Goal: Task Accomplishment & Management: Complete application form

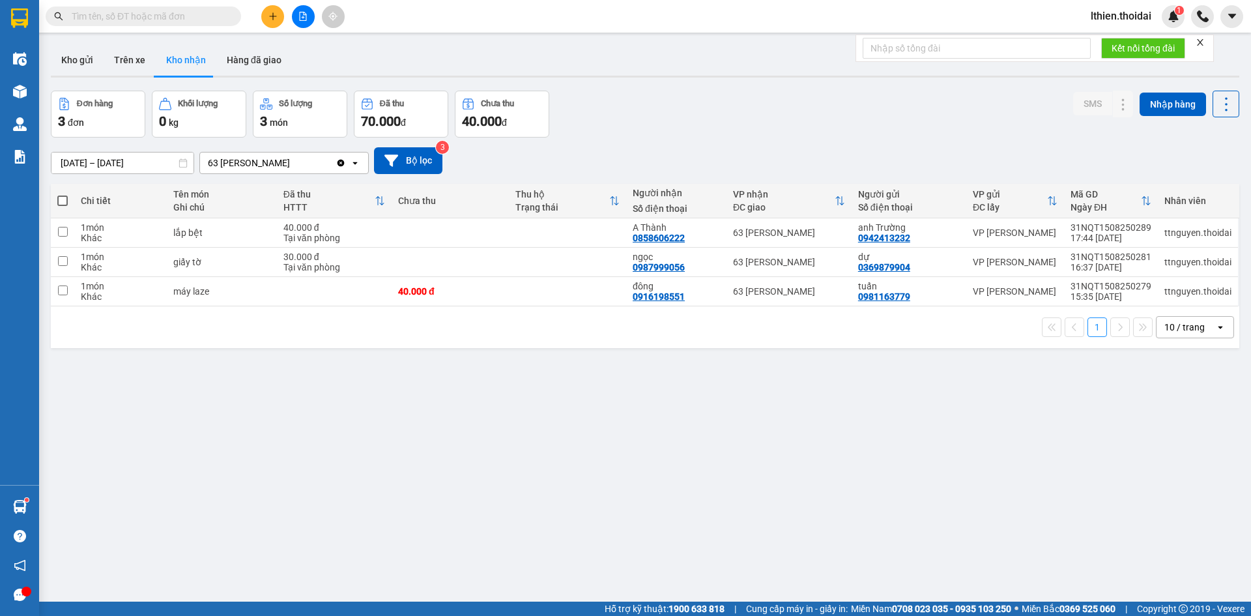
drag, startPoint x: 0, startPoint y: 0, endPoint x: 180, endPoint y: 59, distance: 189.3
click at [180, 59] on button "Kho nhận" at bounding box center [186, 59] width 61 height 31
click at [64, 290] on input "checkbox" at bounding box center [63, 290] width 10 height 10
checkbox input "true"
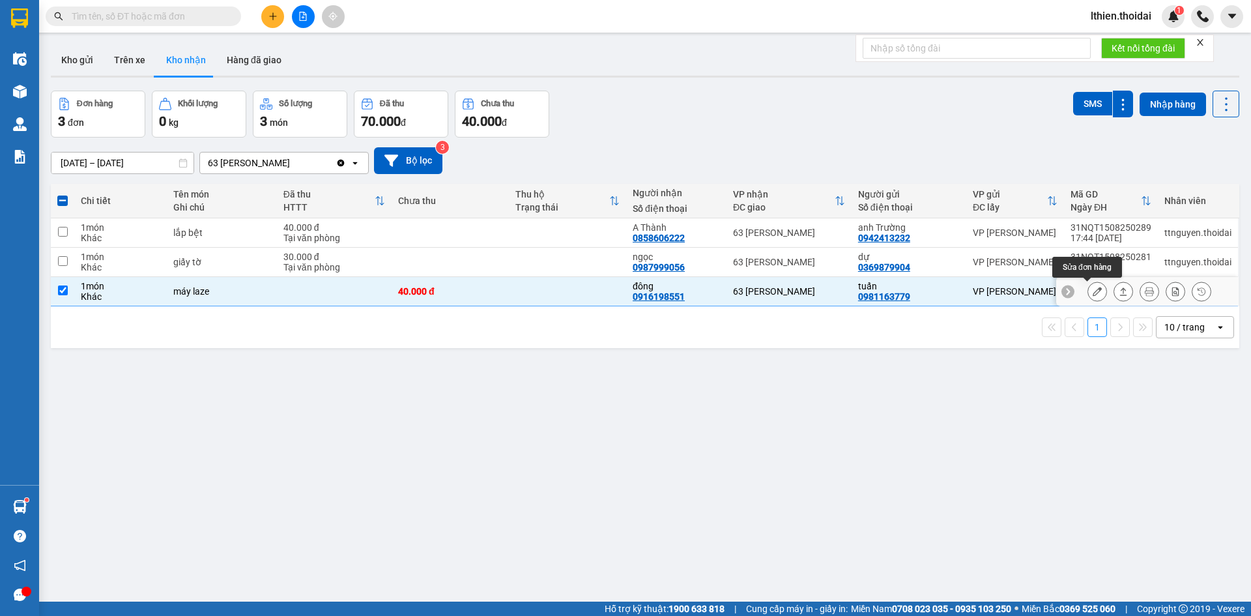
click at [1093, 293] on icon at bounding box center [1097, 291] width 9 height 9
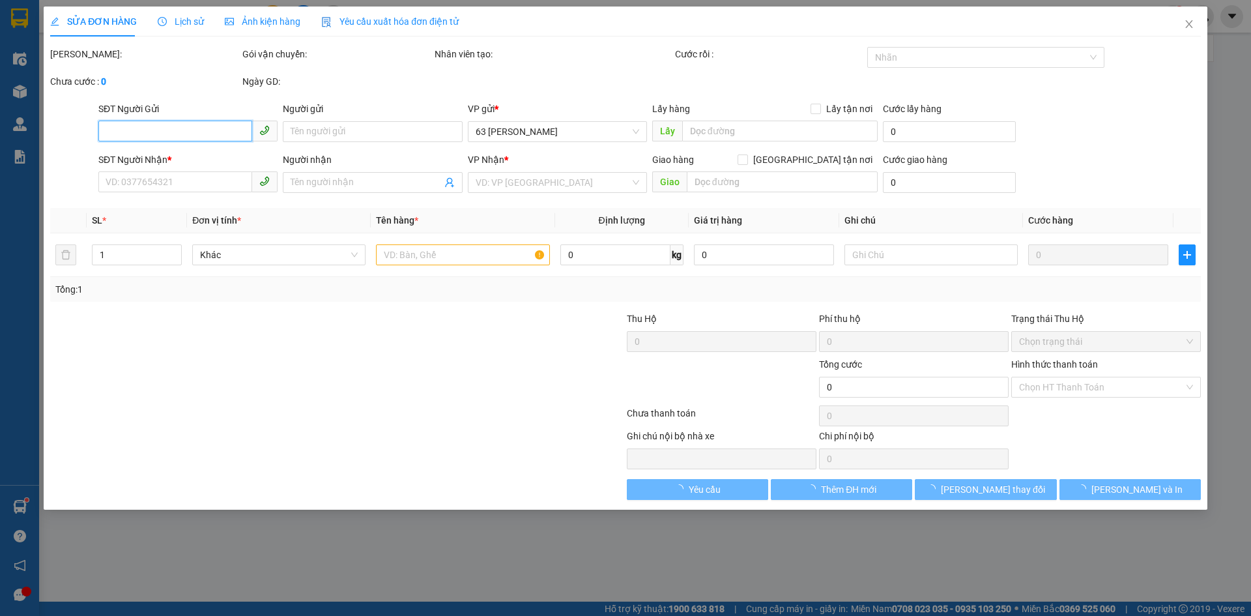
type input "0981163779"
type input "tuấn"
type input "0916198551"
type input "đông"
type input "40.000"
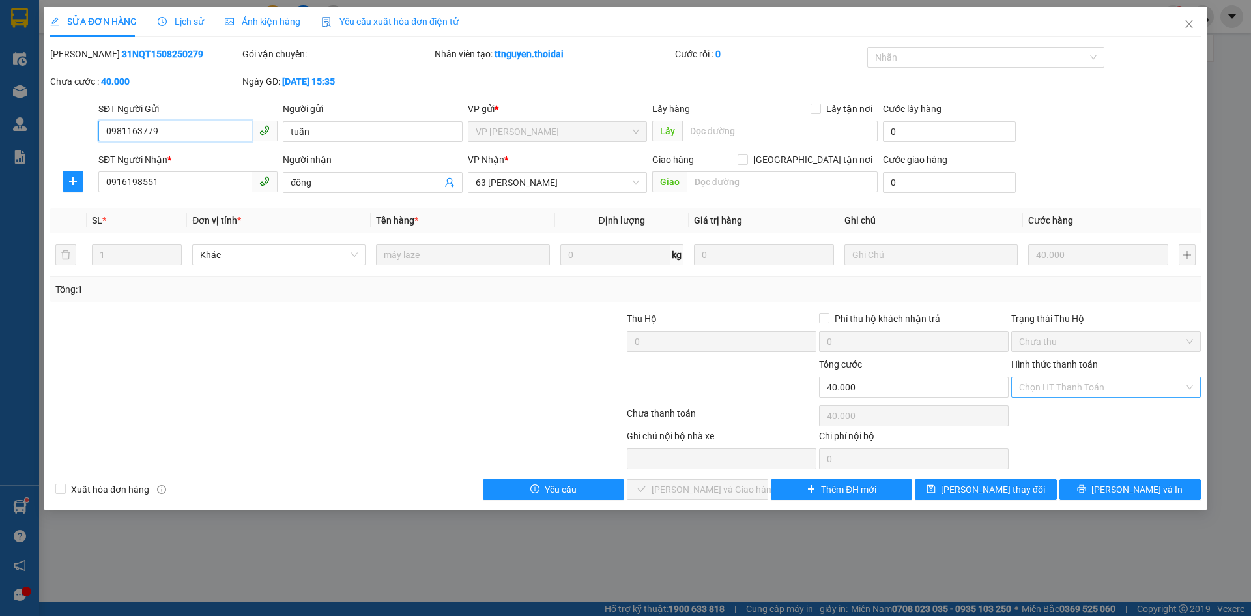
click at [1192, 387] on div "Chọn HT Thanh Toán" at bounding box center [1106, 387] width 190 height 21
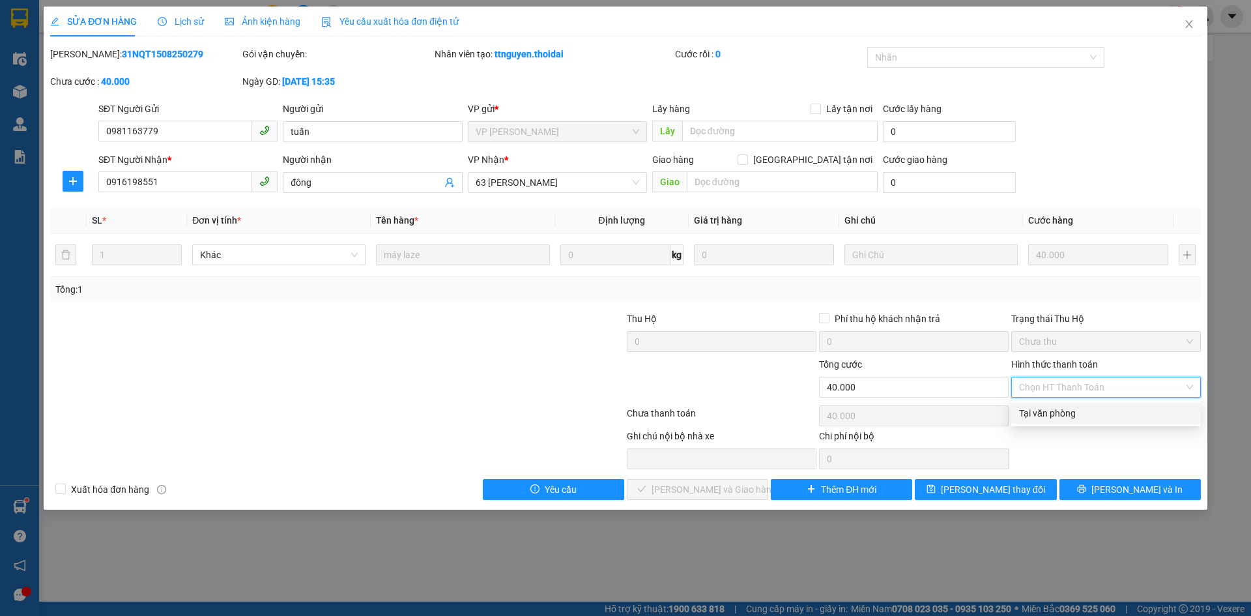
click at [1054, 418] on div "Tại văn phòng" at bounding box center [1106, 413] width 174 height 14
type input "0"
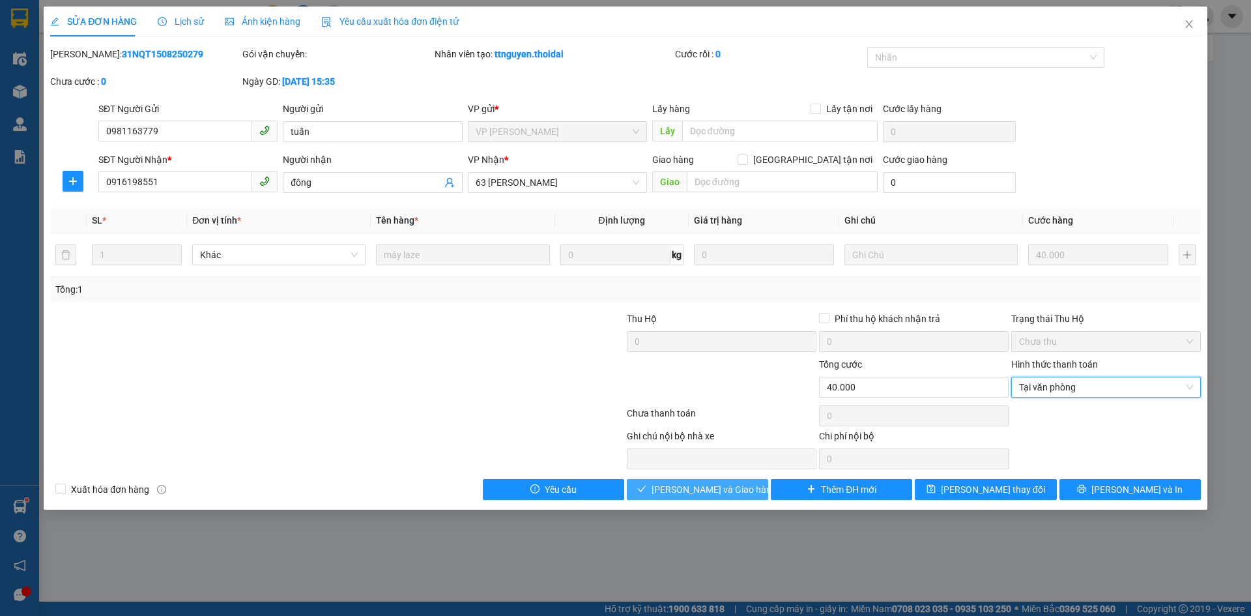
click at [713, 489] on span "[PERSON_NAME] và Giao hàng" at bounding box center [714, 489] width 125 height 14
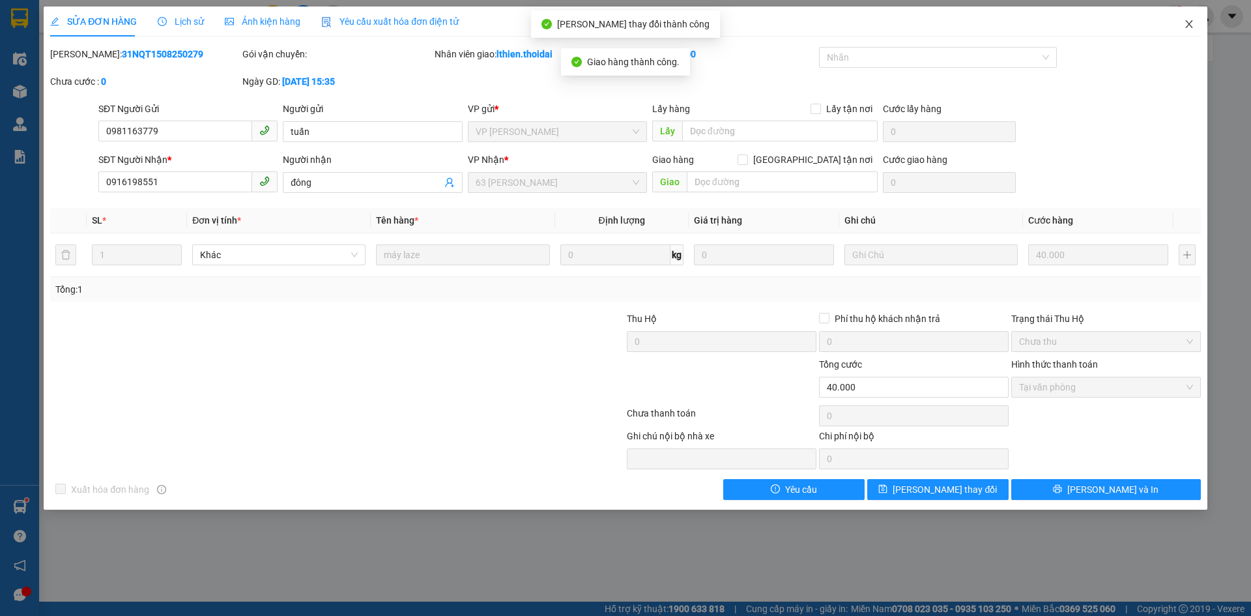
click at [1190, 25] on icon "close" at bounding box center [1188, 24] width 7 height 8
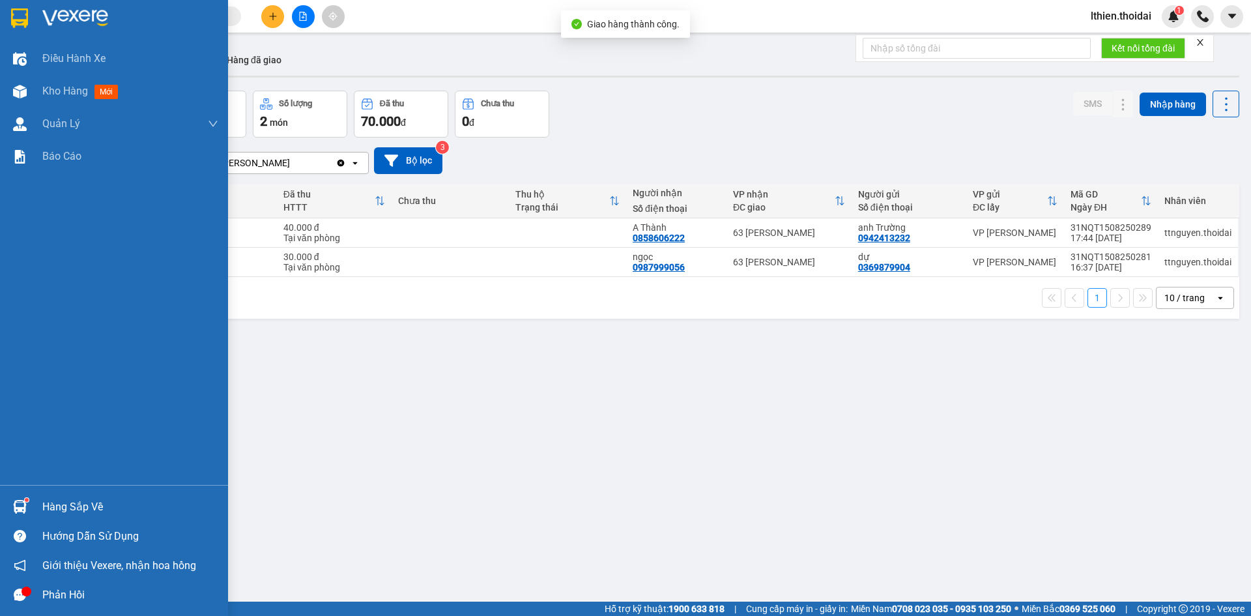
click at [27, 504] on div at bounding box center [19, 506] width 23 height 23
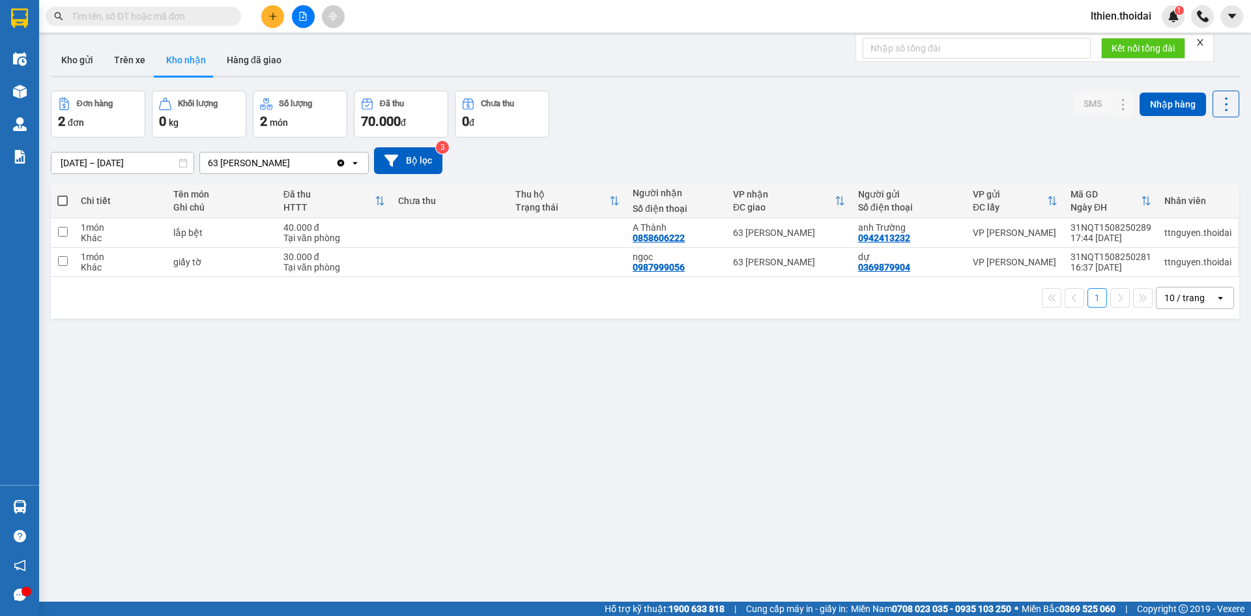
click at [650, 438] on section "Kết quả tìm kiếm ( 0 ) Bộ lọc No Data lthien.thoidai 1 Điều hành xe Kho hàng mớ…" at bounding box center [625, 308] width 1251 height 616
